Goal: Task Accomplishment & Management: Manage account settings

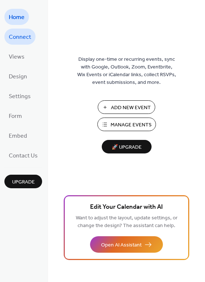
click at [20, 30] on link "Connect" at bounding box center [19, 37] width 31 height 16
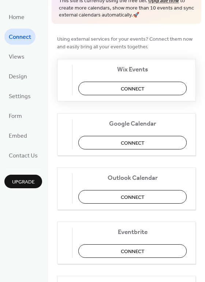
scroll to position [42, 0]
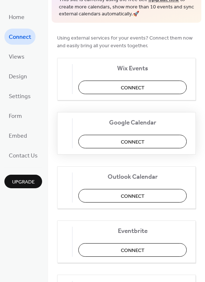
click at [151, 140] on button "Connect" at bounding box center [132, 142] width 108 height 14
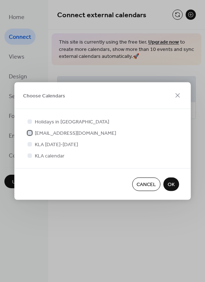
click at [29, 133] on div at bounding box center [29, 132] width 4 height 4
click at [31, 121] on div at bounding box center [29, 121] width 4 height 4
click at [30, 121] on div at bounding box center [29, 121] width 4 height 4
click at [30, 120] on div at bounding box center [29, 121] width 4 height 4
click at [166, 184] on button "OK" at bounding box center [171, 185] width 16 height 14
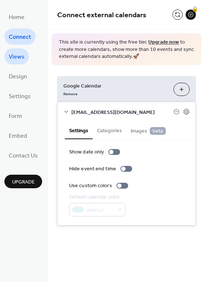
click at [13, 55] on span "Views" at bounding box center [17, 57] width 16 height 12
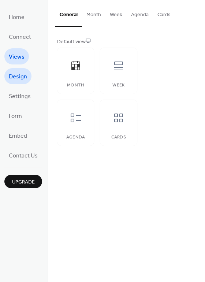
click at [15, 81] on span "Design" at bounding box center [18, 77] width 18 height 12
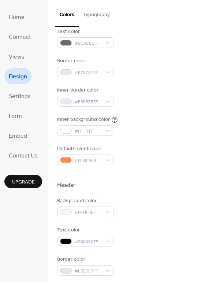
scroll to position [104, 0]
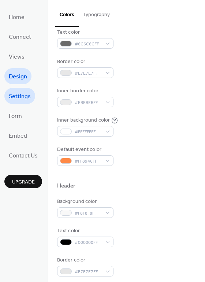
click at [14, 100] on span "Settings" at bounding box center [20, 97] width 22 height 12
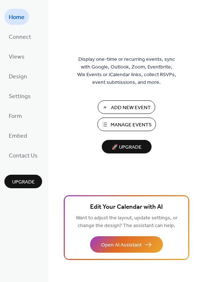
click at [19, 27] on ul "Home Connect Views Design Settings Form Embed Contact Us" at bounding box center [23, 86] width 38 height 155
click at [19, 33] on span "Connect" at bounding box center [20, 37] width 22 height 12
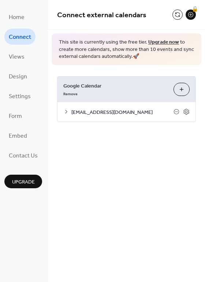
click at [64, 109] on icon at bounding box center [66, 112] width 6 height 6
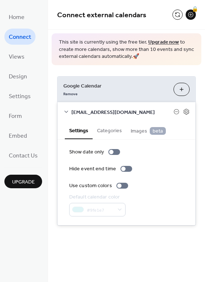
click at [105, 129] on button "Categories" at bounding box center [110, 130] width 34 height 17
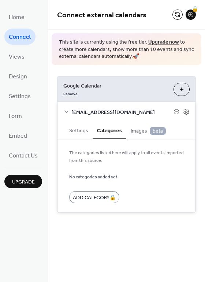
click at [137, 130] on span "Images beta" at bounding box center [148, 131] width 35 height 8
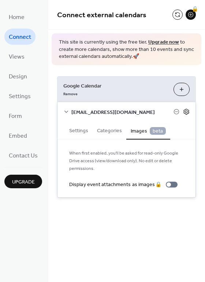
click at [185, 110] on icon at bounding box center [185, 112] width 5 height 6
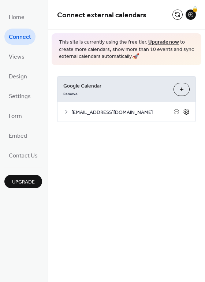
click at [186, 109] on icon at bounding box center [185, 112] width 5 height 6
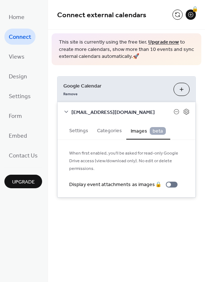
click at [73, 131] on button "Settings" at bounding box center [79, 130] width 28 height 17
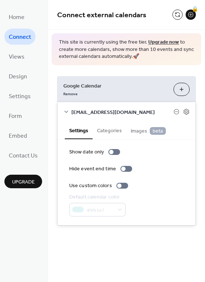
click at [65, 110] on icon at bounding box center [66, 112] width 6 height 6
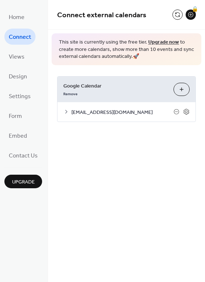
click at [181, 89] on button "Choose Calendars" at bounding box center [182, 89] width 16 height 13
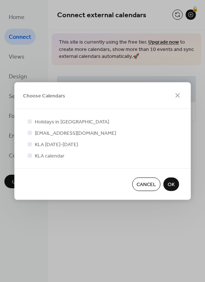
click at [29, 121] on div at bounding box center [29, 121] width 4 height 4
click at [169, 182] on span "OK" at bounding box center [171, 185] width 7 height 8
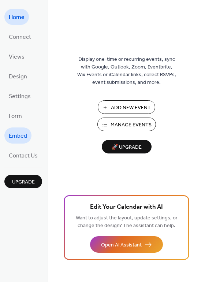
click at [23, 134] on span "Embed" at bounding box center [18, 136] width 18 height 12
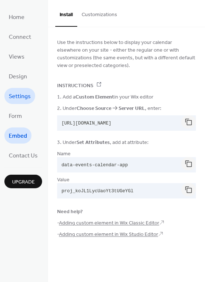
click at [21, 94] on span "Settings" at bounding box center [20, 97] width 22 height 12
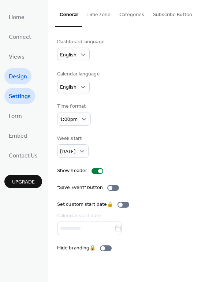
click at [19, 78] on span "Design" at bounding box center [18, 77] width 18 height 12
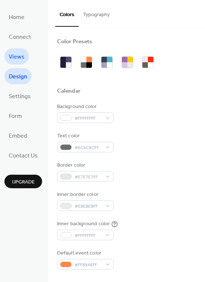
click at [19, 50] on link "Views" at bounding box center [16, 56] width 25 height 16
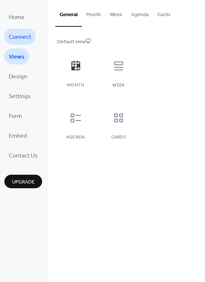
click at [25, 35] on span "Connect" at bounding box center [20, 37] width 22 height 12
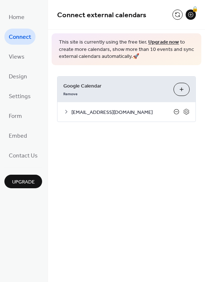
click at [177, 111] on icon at bounding box center [177, 112] width 6 height 6
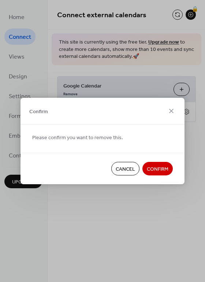
click at [155, 172] on span "Confirm" at bounding box center [158, 170] width 22 height 8
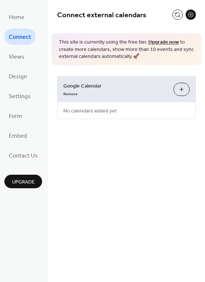
click at [182, 86] on button "Choose Calendars" at bounding box center [182, 89] width 16 height 13
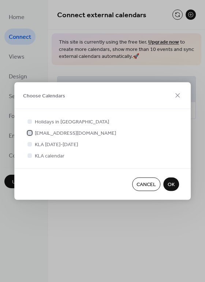
click at [70, 133] on span "[EMAIL_ADDRESS][DOMAIN_NAME]" at bounding box center [75, 134] width 81 height 8
click at [28, 122] on div at bounding box center [29, 121] width 4 height 4
click at [31, 120] on div at bounding box center [29, 121] width 4 height 4
click at [35, 120] on span "Holidays in [GEOGRAPHIC_DATA]" at bounding box center [72, 122] width 74 height 8
click at [48, 121] on span "Holidays in [GEOGRAPHIC_DATA]" at bounding box center [72, 122] width 74 height 8
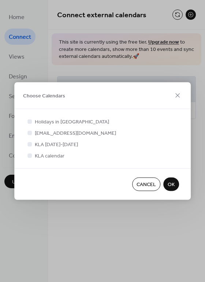
click at [36, 121] on span "Holidays in [GEOGRAPHIC_DATA]" at bounding box center [72, 122] width 74 height 8
click at [166, 186] on button "OK" at bounding box center [171, 185] width 16 height 14
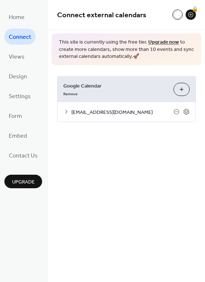
click at [179, 84] on button "Choose Calendars" at bounding box center [182, 89] width 16 height 13
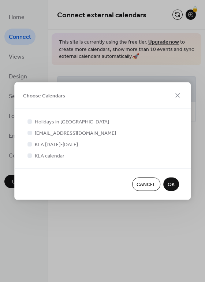
click at [54, 119] on span "Holidays in [GEOGRAPHIC_DATA]" at bounding box center [72, 122] width 74 height 8
click at [30, 121] on div at bounding box center [29, 121] width 4 height 4
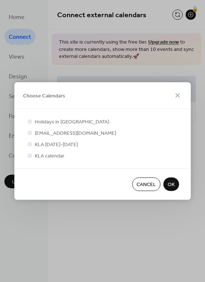
click at [172, 182] on span "OK" at bounding box center [171, 185] width 7 height 8
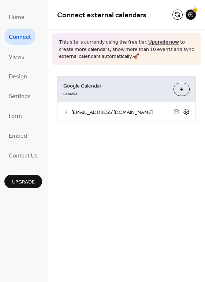
click at [186, 110] on icon at bounding box center [186, 111] width 7 height 7
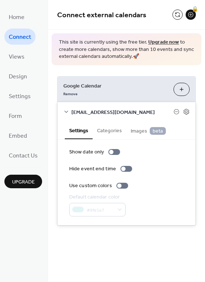
click at [108, 127] on button "Categories" at bounding box center [110, 130] width 34 height 17
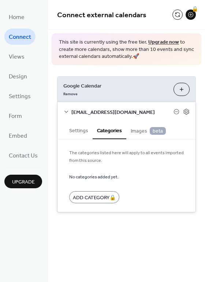
click at [181, 89] on button "Choose Calendars" at bounding box center [182, 89] width 16 height 13
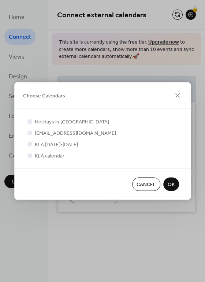
click at [54, 141] on span "KLA [DATE]-[DATE]" at bounding box center [56, 145] width 43 height 8
click at [34, 142] on label "KLA [DATE]-[DATE]" at bounding box center [52, 145] width 52 height 8
click at [29, 143] on div at bounding box center [29, 144] width 4 height 4
click at [29, 155] on div at bounding box center [29, 155] width 4 height 4
click at [168, 181] on span "OK" at bounding box center [171, 185] width 7 height 8
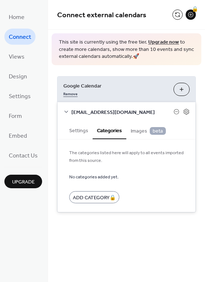
click at [67, 92] on link "Remove" at bounding box center [70, 93] width 14 height 8
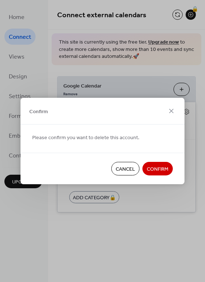
click at [153, 171] on span "Confirm" at bounding box center [158, 170] width 22 height 8
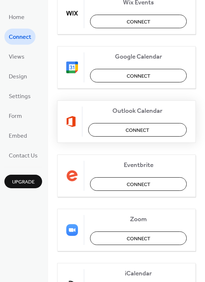
scroll to position [108, 0]
click at [131, 76] on span "Connect" at bounding box center [139, 77] width 24 height 8
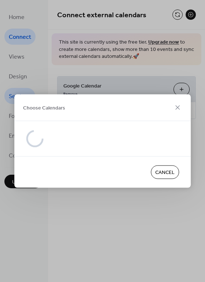
scroll to position [0, 0]
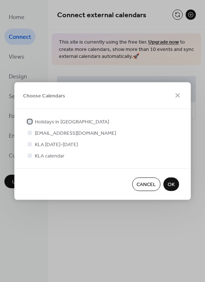
click at [30, 121] on div at bounding box center [29, 121] width 4 height 4
click at [29, 133] on div at bounding box center [29, 132] width 4 height 4
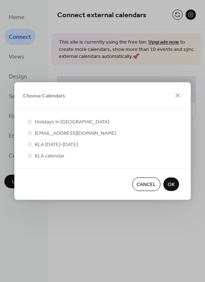
click at [29, 133] on div at bounding box center [29, 132] width 4 height 4
click at [171, 184] on span "OK" at bounding box center [171, 185] width 7 height 8
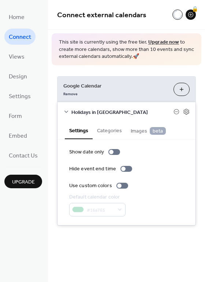
click at [65, 111] on icon at bounding box center [66, 112] width 6 height 6
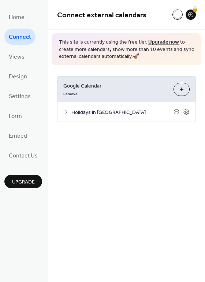
click at [183, 86] on button "Choose Calendars" at bounding box center [182, 89] width 16 height 13
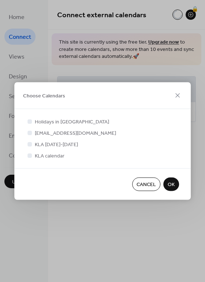
click at [27, 133] on div at bounding box center [29, 132] width 4 height 4
click at [33, 132] on div at bounding box center [29, 132] width 7 height 7
click at [29, 132] on div at bounding box center [29, 132] width 4 height 4
click at [41, 132] on span "[EMAIL_ADDRESS][DOMAIN_NAME]" at bounding box center [75, 134] width 81 height 8
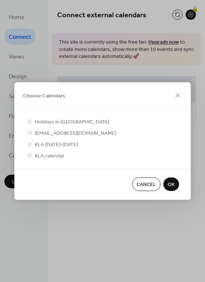
click at [26, 133] on div at bounding box center [29, 132] width 7 height 7
click at [30, 144] on div at bounding box center [29, 144] width 4 height 4
click at [30, 156] on div at bounding box center [29, 155] width 4 height 4
click at [168, 186] on span "OK" at bounding box center [171, 185] width 7 height 8
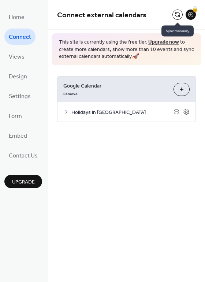
click at [178, 10] on button at bounding box center [177, 15] width 10 height 10
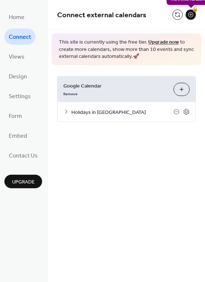
click at [189, 14] on div "🔒" at bounding box center [191, 15] width 10 height 10
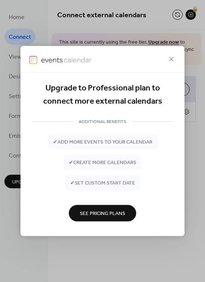
click at [146, 20] on div "Upgrade to Professional plan to connect more external calendars ADDITIONAL BENE…" at bounding box center [102, 141] width 205 height 282
click at [170, 58] on icon at bounding box center [171, 59] width 4 height 4
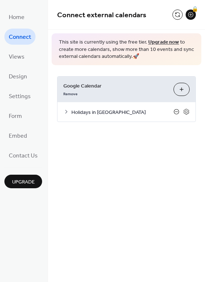
click at [175, 112] on icon at bounding box center [176, 112] width 3 height 0
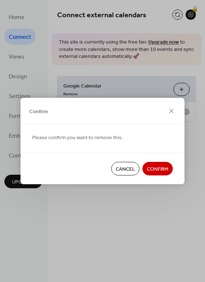
click at [160, 167] on span "Confirm" at bounding box center [158, 170] width 22 height 8
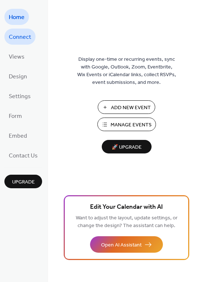
click at [23, 34] on span "Connect" at bounding box center [20, 37] width 22 height 12
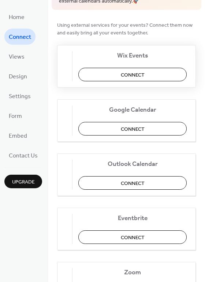
scroll to position [57, 0]
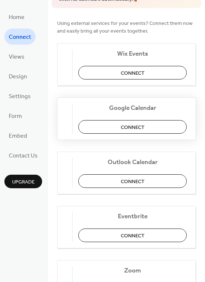
click at [125, 123] on span "Connect" at bounding box center [133, 127] width 24 height 8
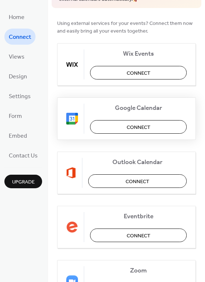
click at [126, 120] on button "Connect" at bounding box center [138, 127] width 97 height 14
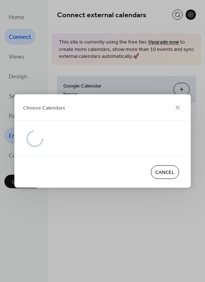
scroll to position [0, 0]
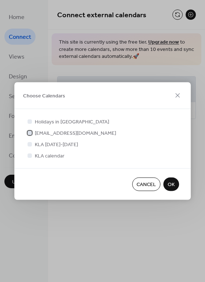
click at [27, 131] on div at bounding box center [29, 132] width 4 height 4
click at [172, 183] on span "OK" at bounding box center [171, 185] width 7 height 8
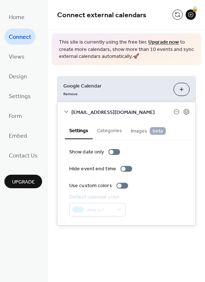
click at [103, 127] on button "Categories" at bounding box center [110, 130] width 34 height 17
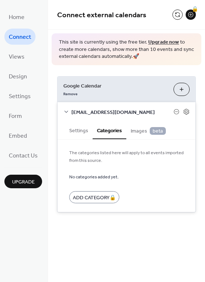
click at [79, 128] on button "Settings" at bounding box center [79, 130] width 28 height 17
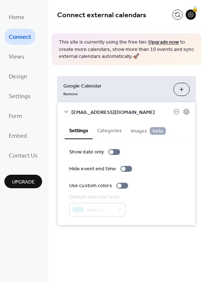
click at [162, 64] on div "This site is currently using the free tier. Upgrade now to create more calendar…" at bounding box center [127, 49] width 150 height 32
click at [179, 13] on button at bounding box center [177, 15] width 10 height 10
